Goal: Information Seeking & Learning: Learn about a topic

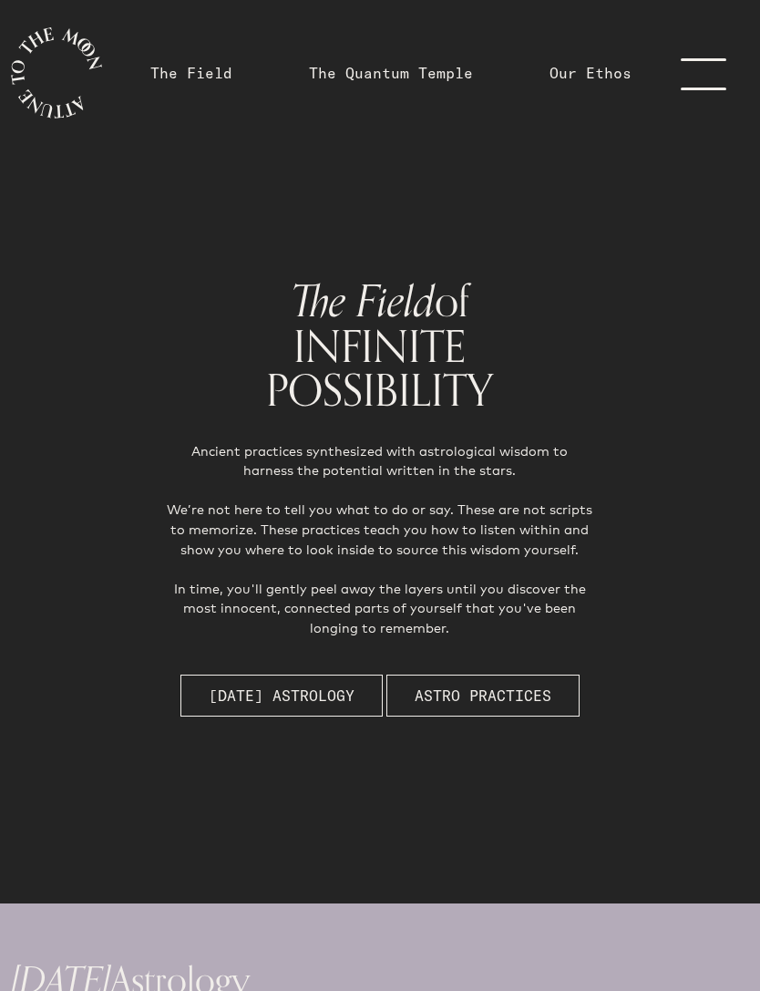
click at [447, 717] on button "Astro Practices" at bounding box center [483, 696] width 193 height 42
click at [705, 68] on link "menu" at bounding box center [714, 73] width 91 height 146
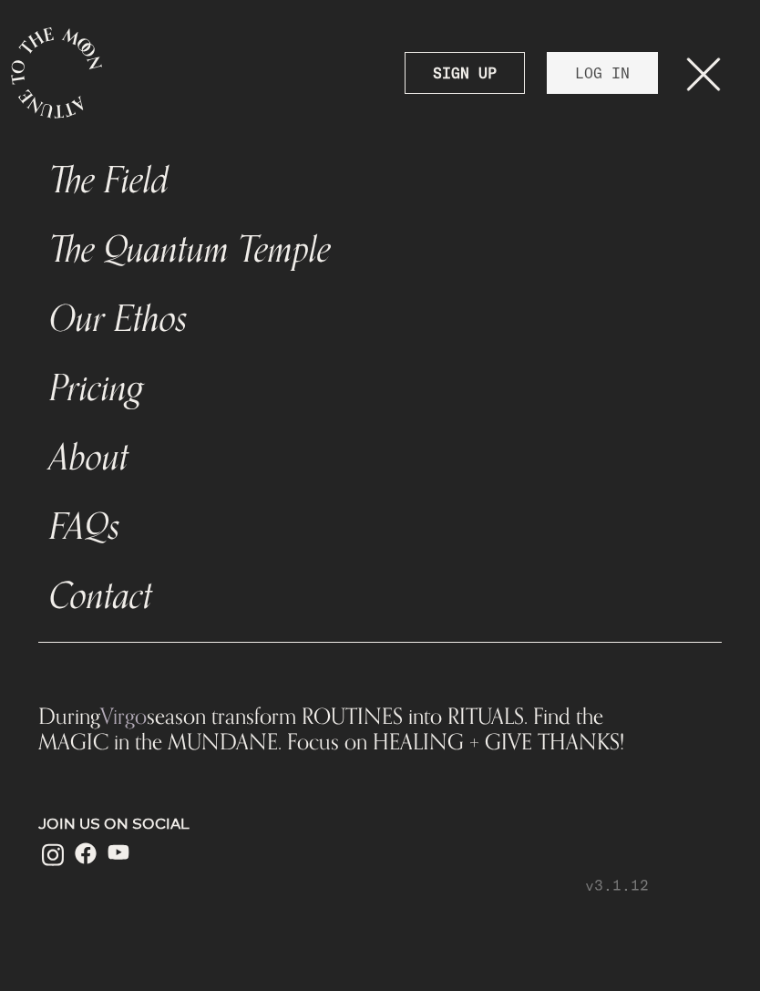
click at [586, 74] on link "LOG IN" at bounding box center [602, 73] width 111 height 42
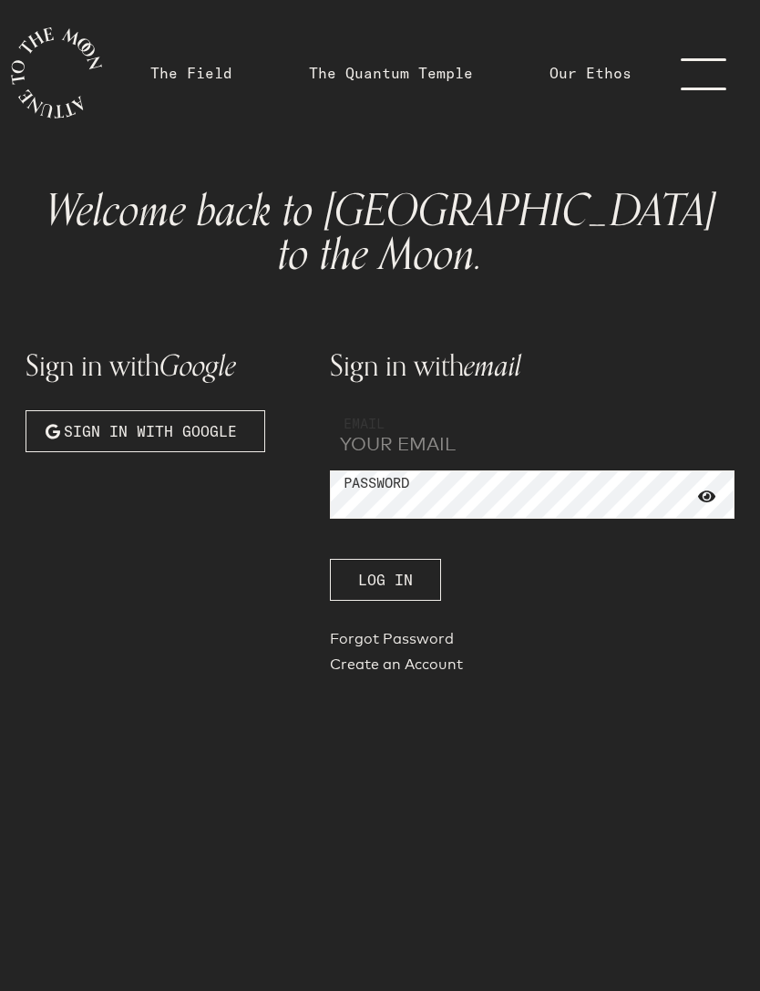
click at [374, 410] on input "email" at bounding box center [532, 434] width 405 height 49
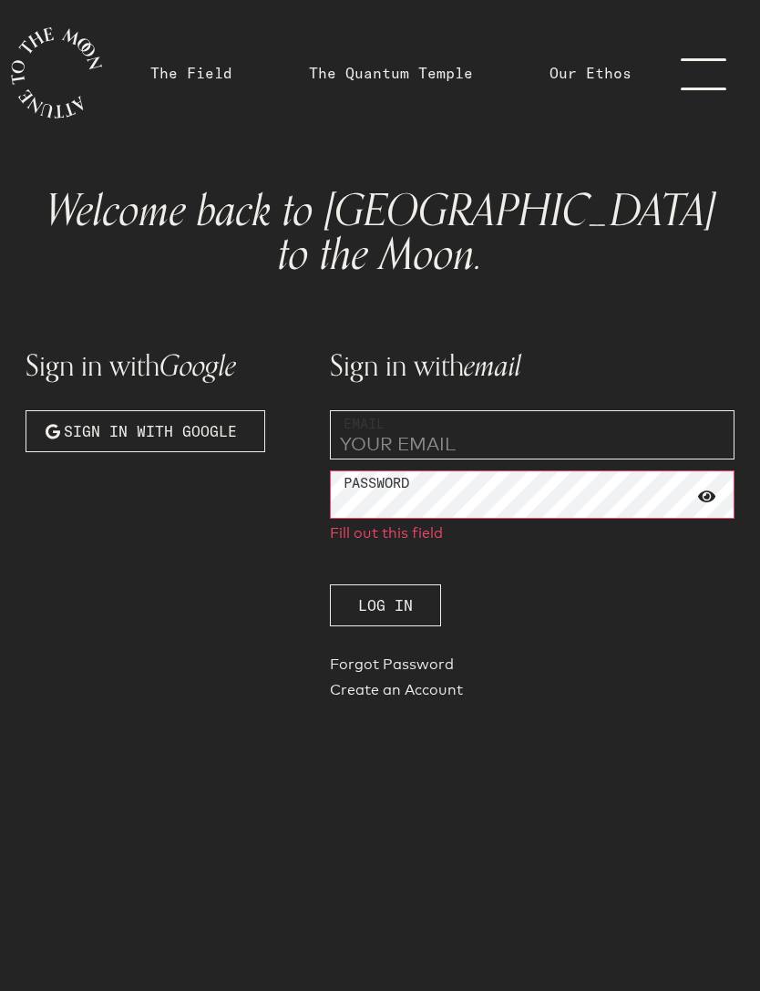
click at [118, 420] on span "Sign in with Google" at bounding box center [150, 431] width 173 height 22
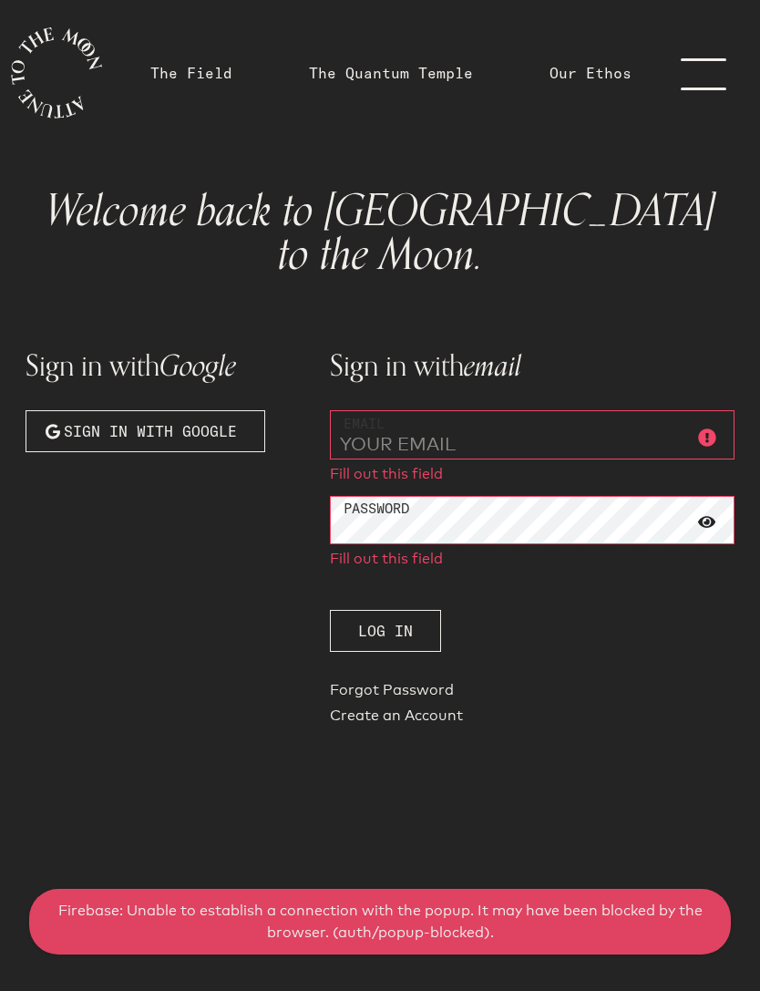
click at [104, 420] on span "Sign in with Google" at bounding box center [150, 431] width 173 height 22
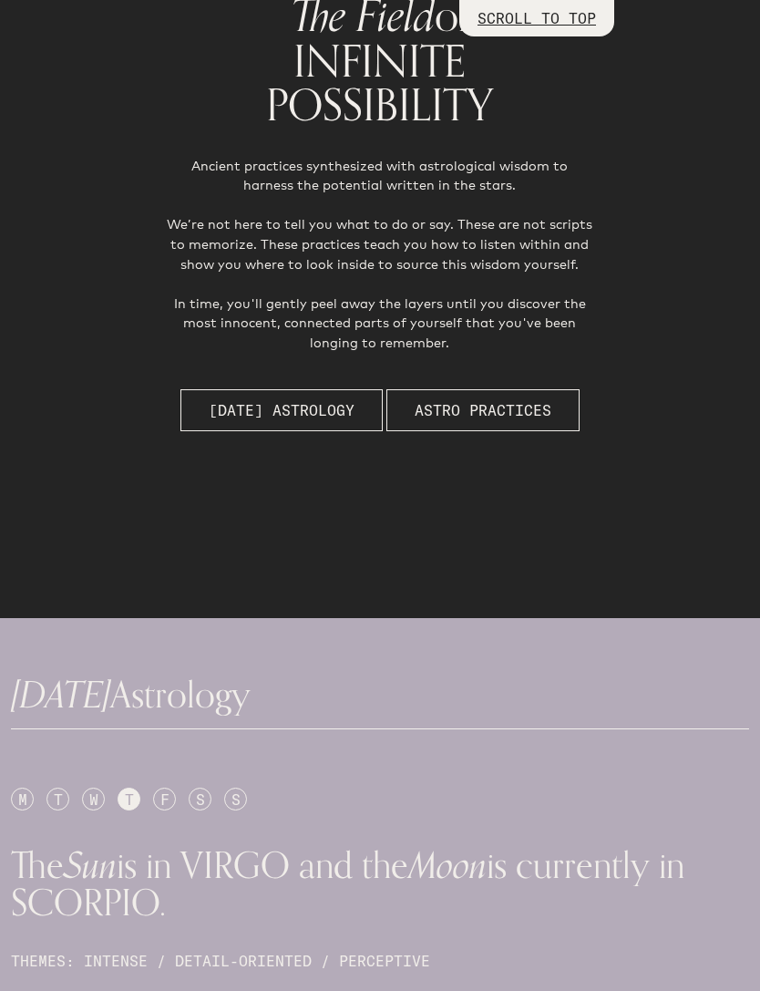
scroll to position [172, 0]
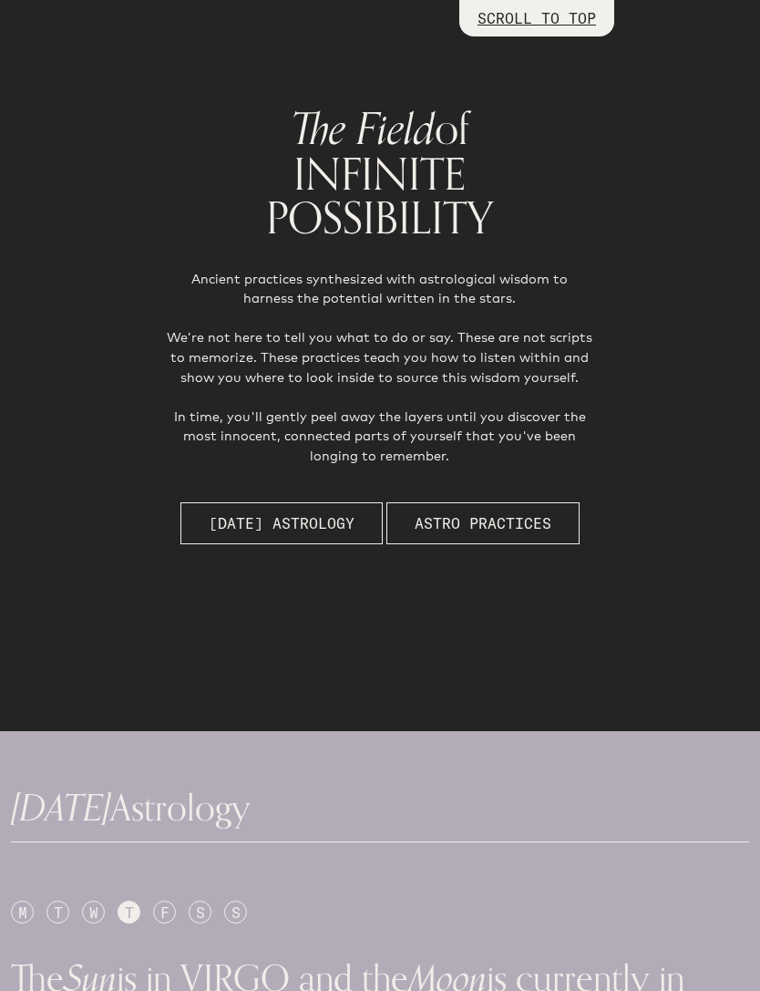
click at [531, 534] on span "Astro Practices" at bounding box center [483, 523] width 137 height 22
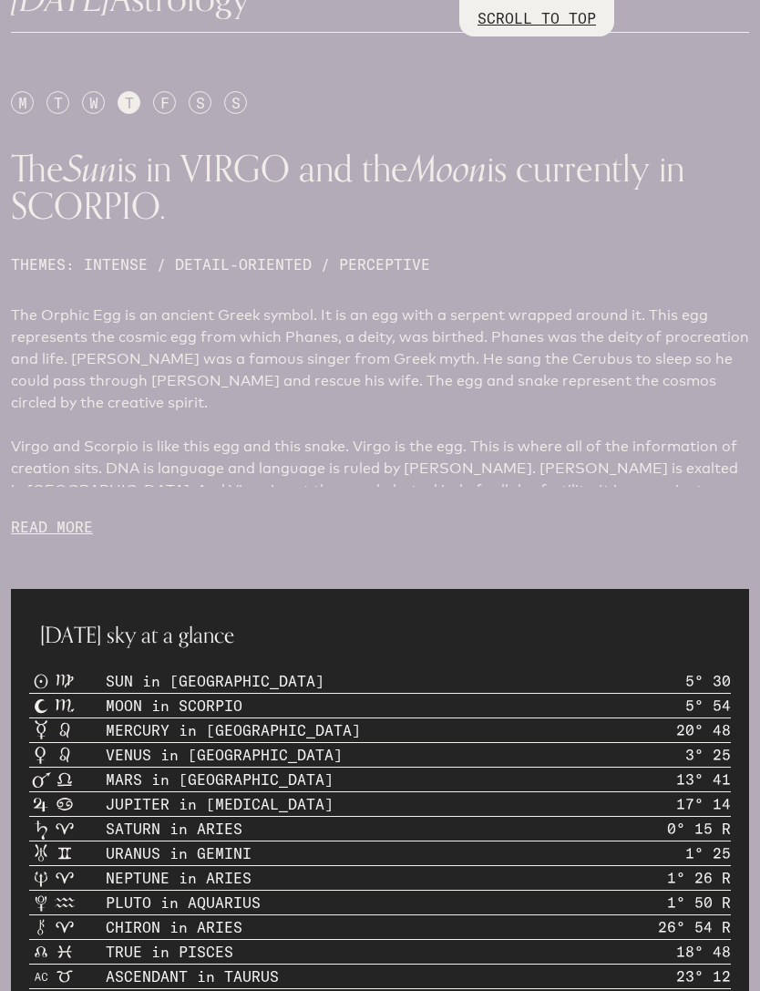
scroll to position [2485, 0]
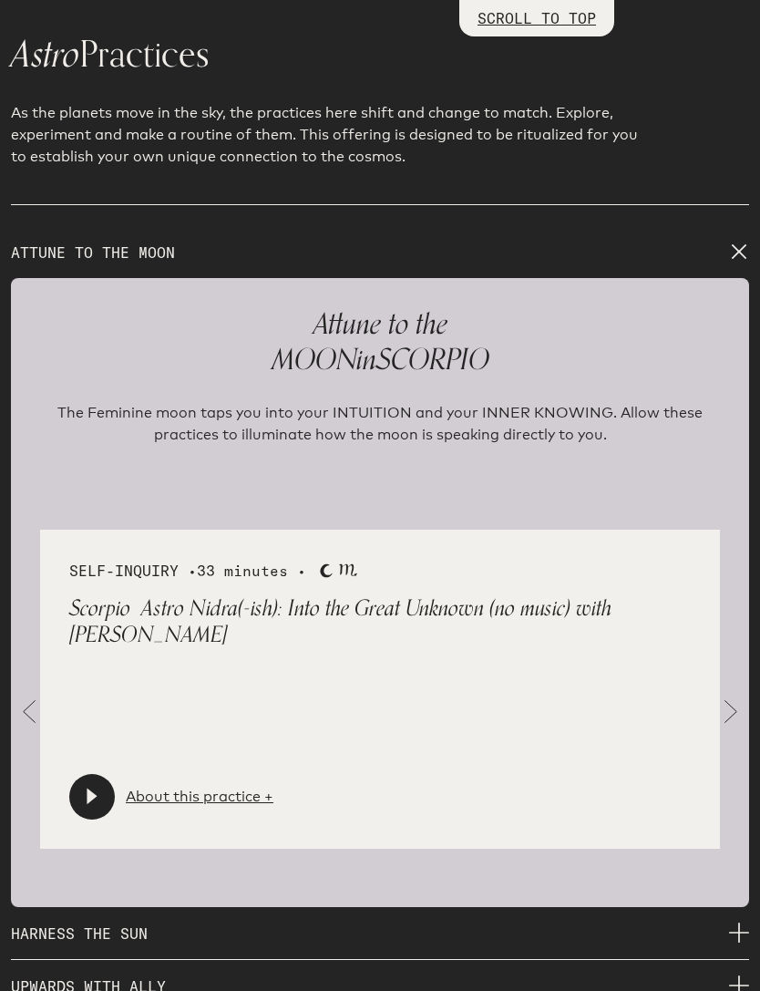
click at [76, 813] on div at bounding box center [92, 797] width 46 height 46
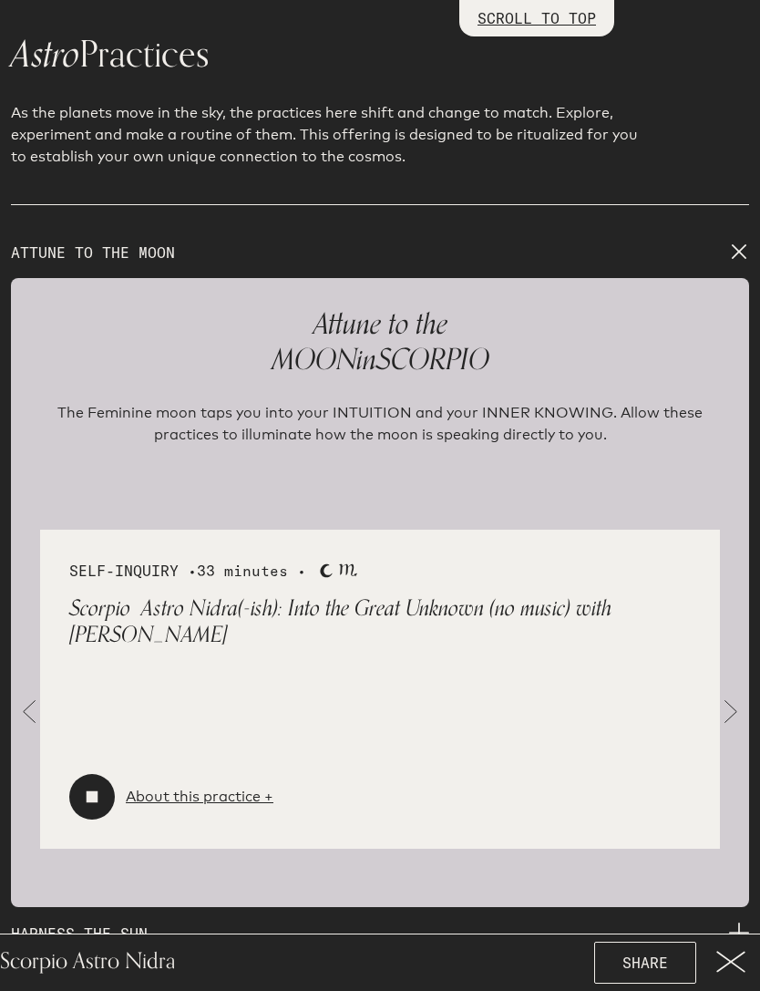
click at [143, 808] on link "About this practice +" at bounding box center [200, 797] width 148 height 22
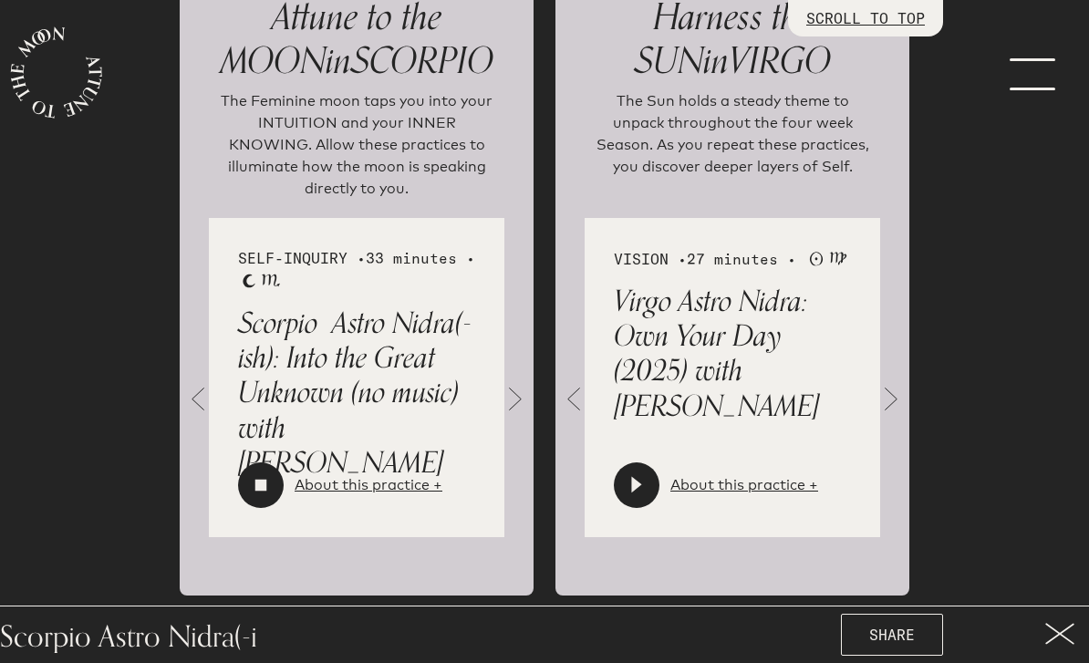
scroll to position [2625, 0]
click at [269, 664] on div at bounding box center [544, 635] width 555 height 64
click at [246, 489] on div at bounding box center [261, 484] width 46 height 46
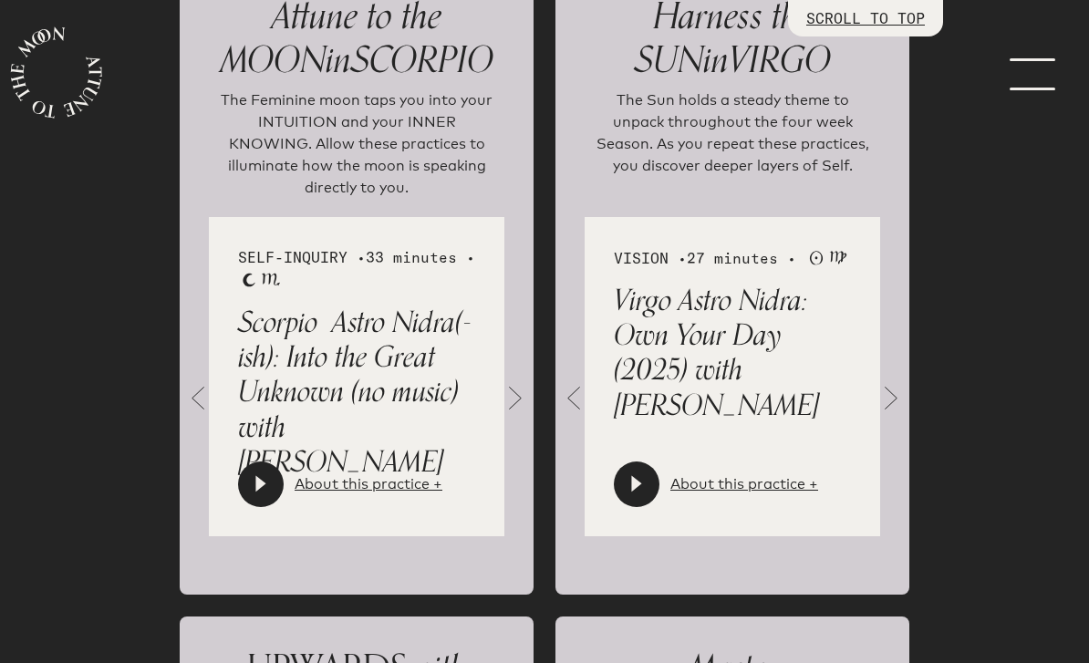
click at [238, 476] on div at bounding box center [261, 484] width 46 height 46
